Goal: Information Seeking & Learning: Learn about a topic

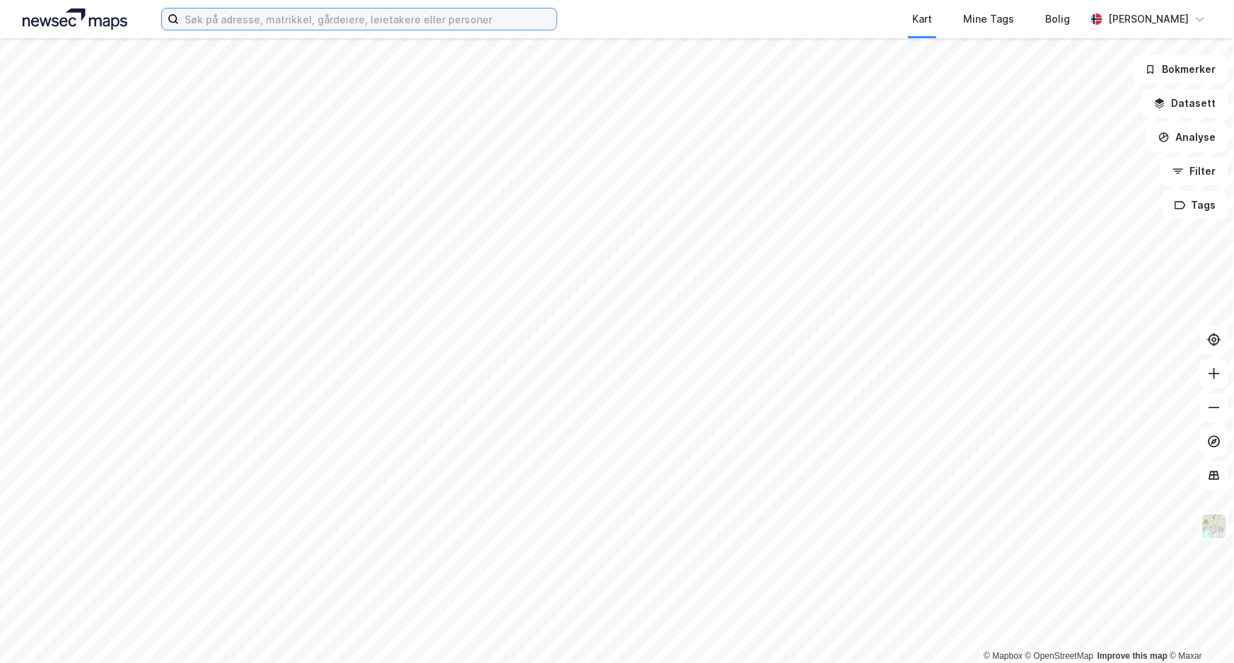
drag, startPoint x: 227, startPoint y: 17, endPoint x: 206, endPoint y: 22, distance: 21.8
click at [219, 21] on input at bounding box center [368, 18] width 378 height 21
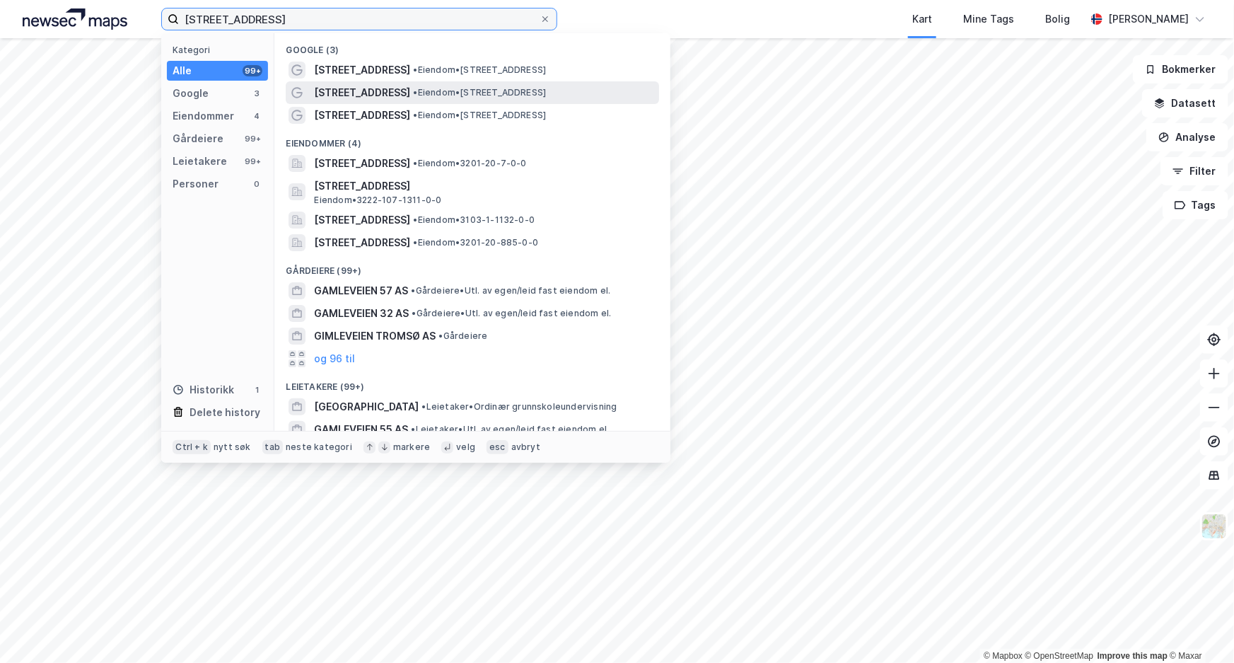
type input "[STREET_ADDRESS]"
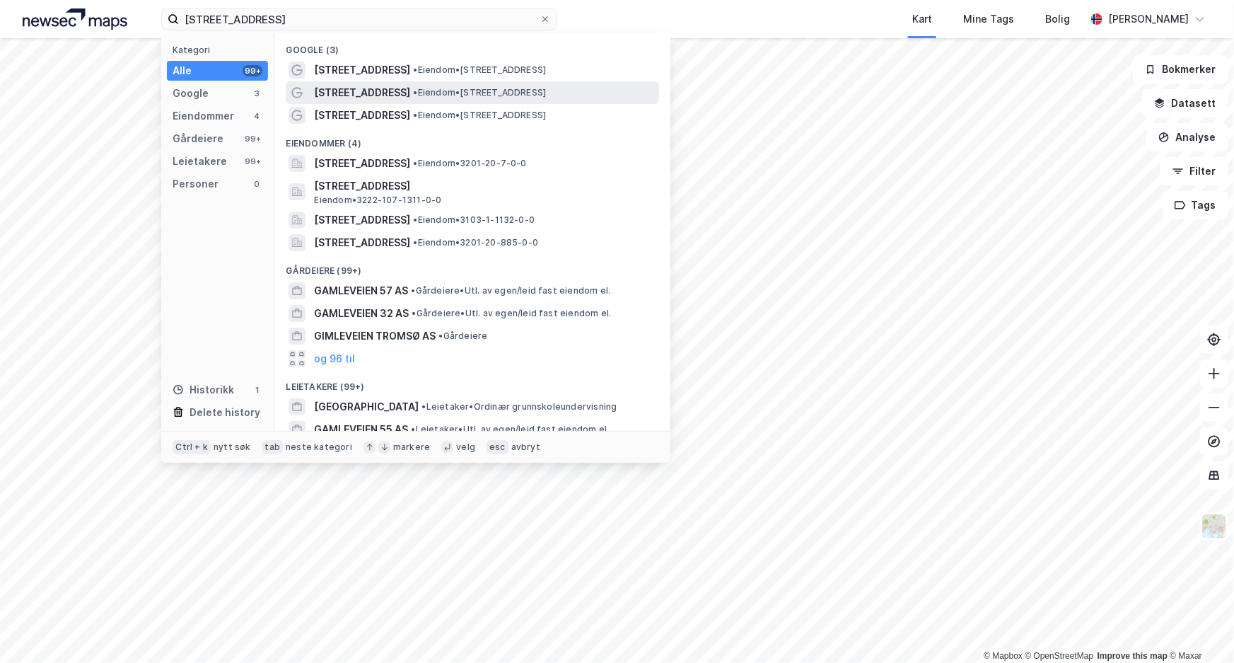
click at [413, 90] on span "•" at bounding box center [415, 92] width 4 height 11
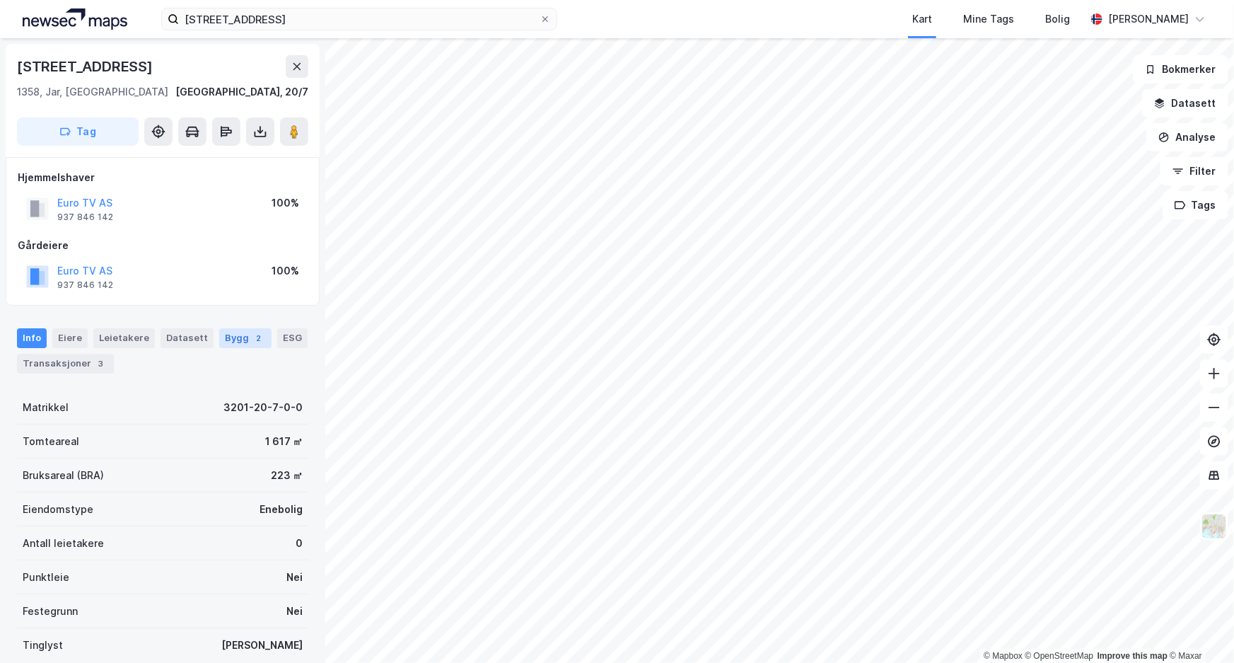
click at [224, 340] on div "Bygg 2" at bounding box center [245, 338] width 52 height 20
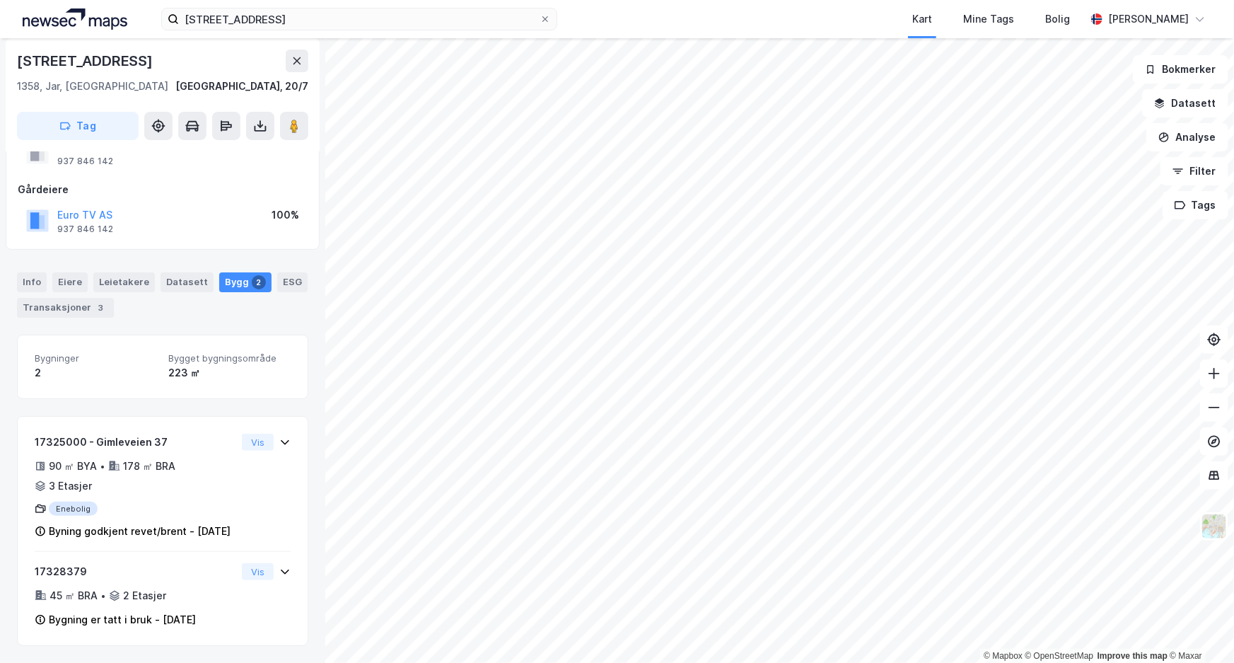
scroll to position [71, 0]
click at [279, 569] on icon at bounding box center [284, 571] width 11 height 11
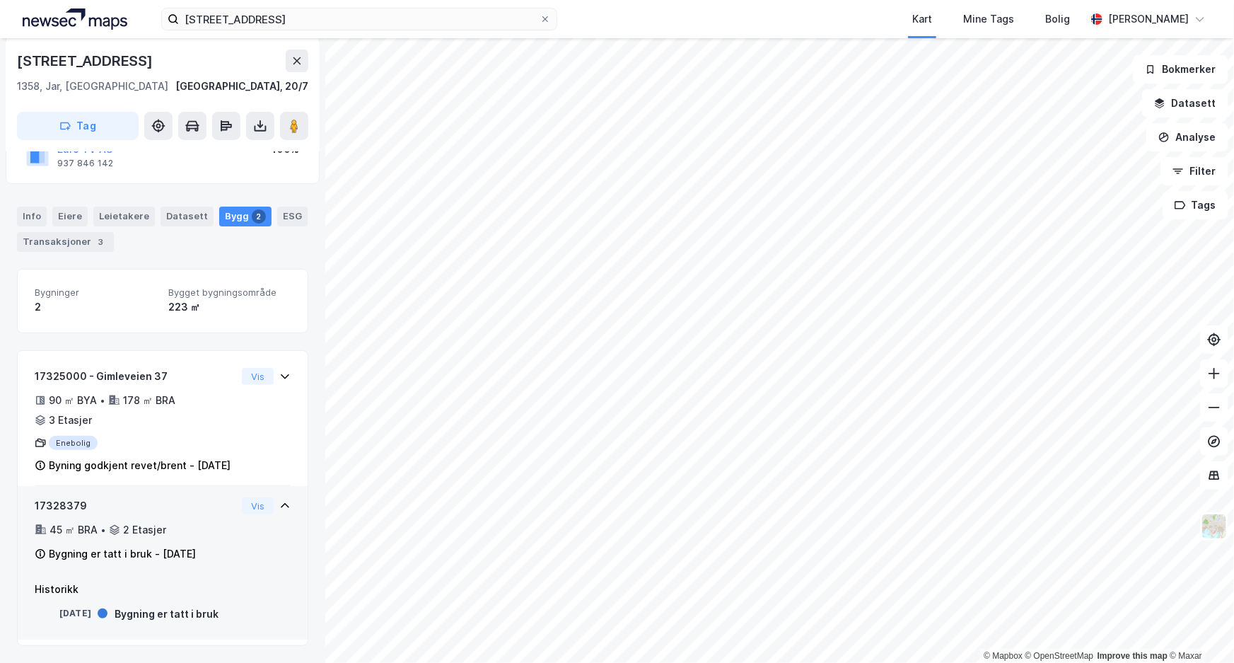
scroll to position [137, 0]
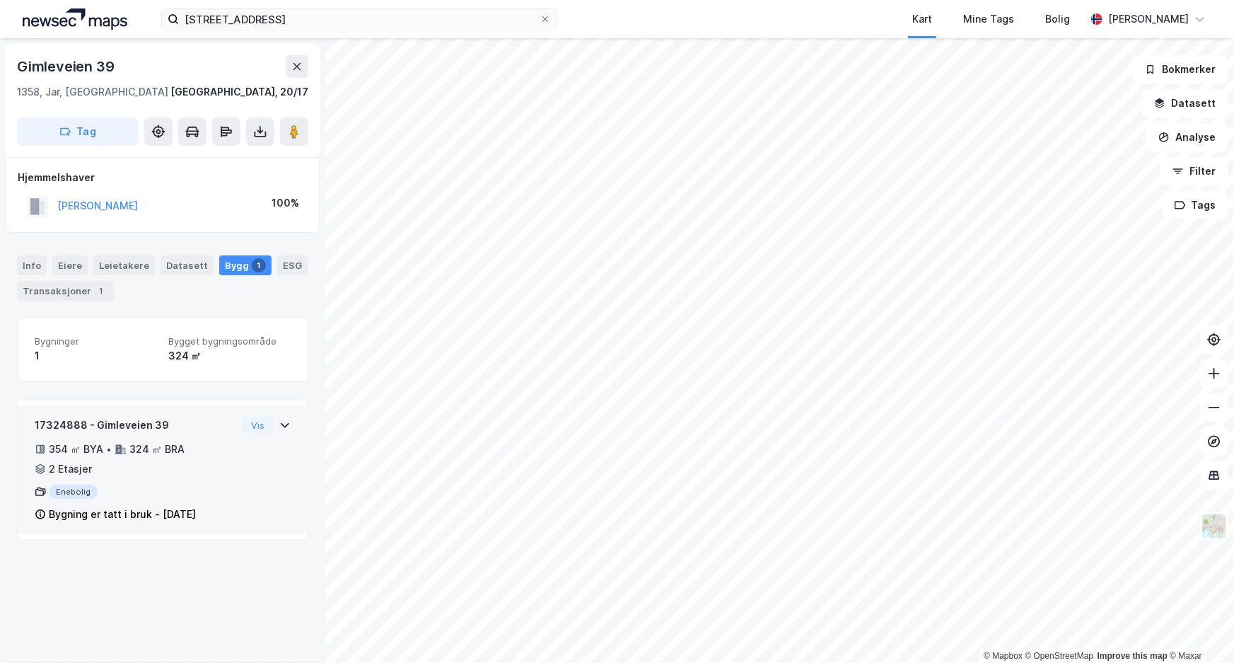
click at [283, 421] on div "17324888 - Gimleveien 39 354 ㎡ BYA • 324 ㎡ BRA • 2 Etasjer Enebolig Bygning er …" at bounding box center [163, 469] width 290 height 129
click at [198, 488] on div "Enebolig" at bounding box center [136, 492] width 202 height 14
click at [274, 448] on div "17324888 - Gimleveien 39 354 ㎡ BYA • 324 ㎡ BRA • 2 Etasjer Enebolig Bygning er …" at bounding box center [163, 475] width 256 height 117
